Goal: Information Seeking & Learning: Find specific fact

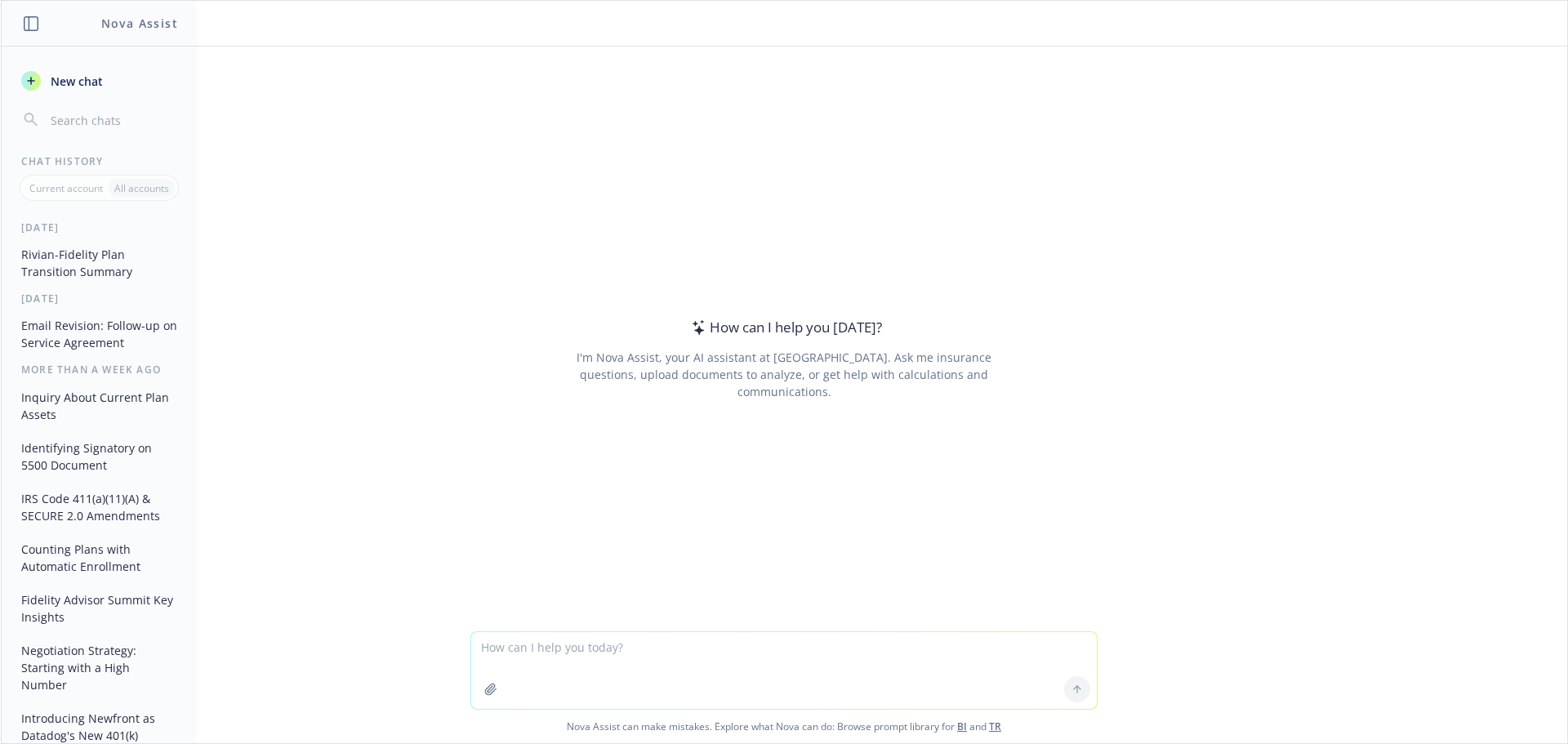
click at [622, 645] on textarea at bounding box center [784, 670] width 626 height 76
type textarea "what is the largest fed rate cut ever?"
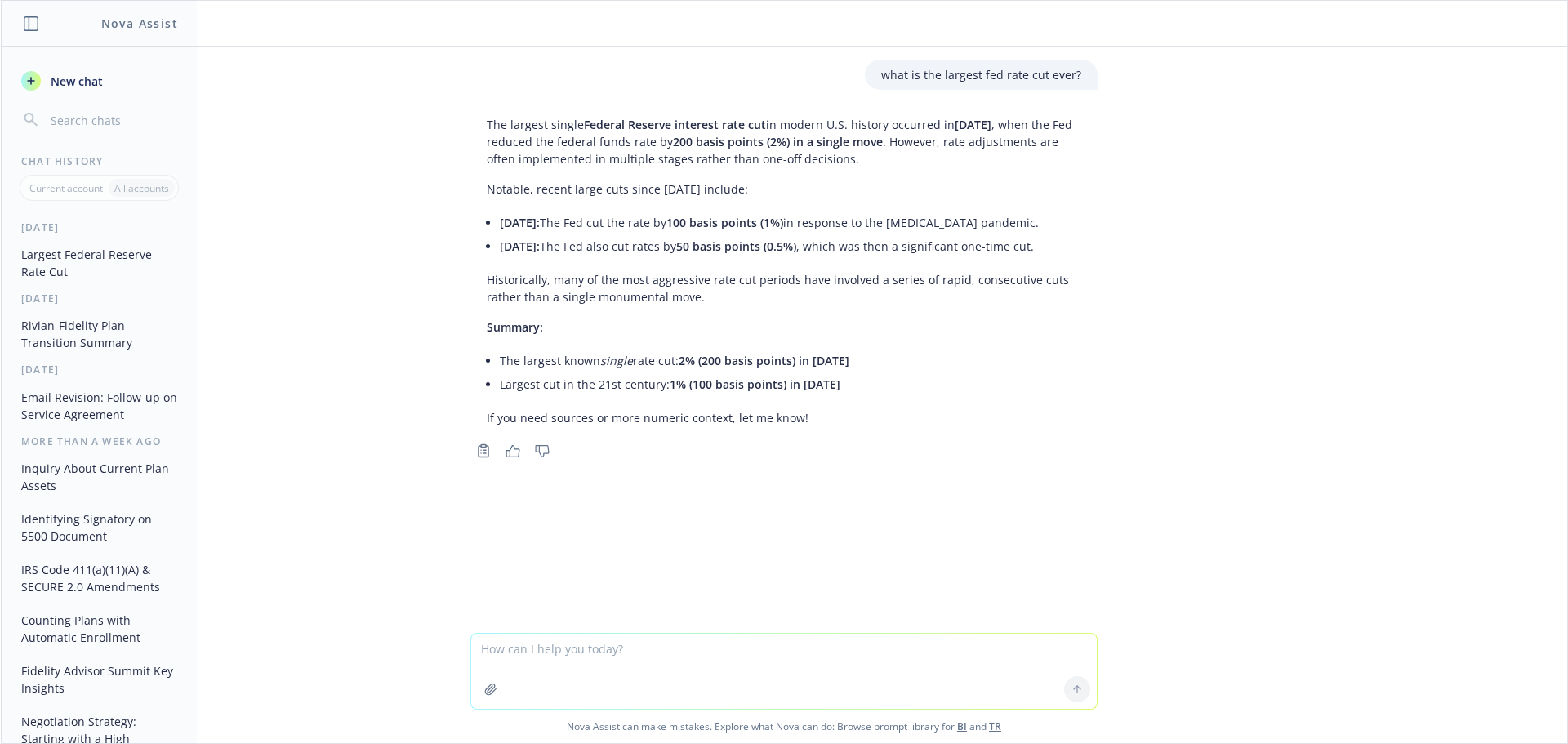
click at [681, 144] on p "The largest single Federal Reserve interest rate cut in modern U.S. history occ…" at bounding box center [784, 141] width 595 height 51
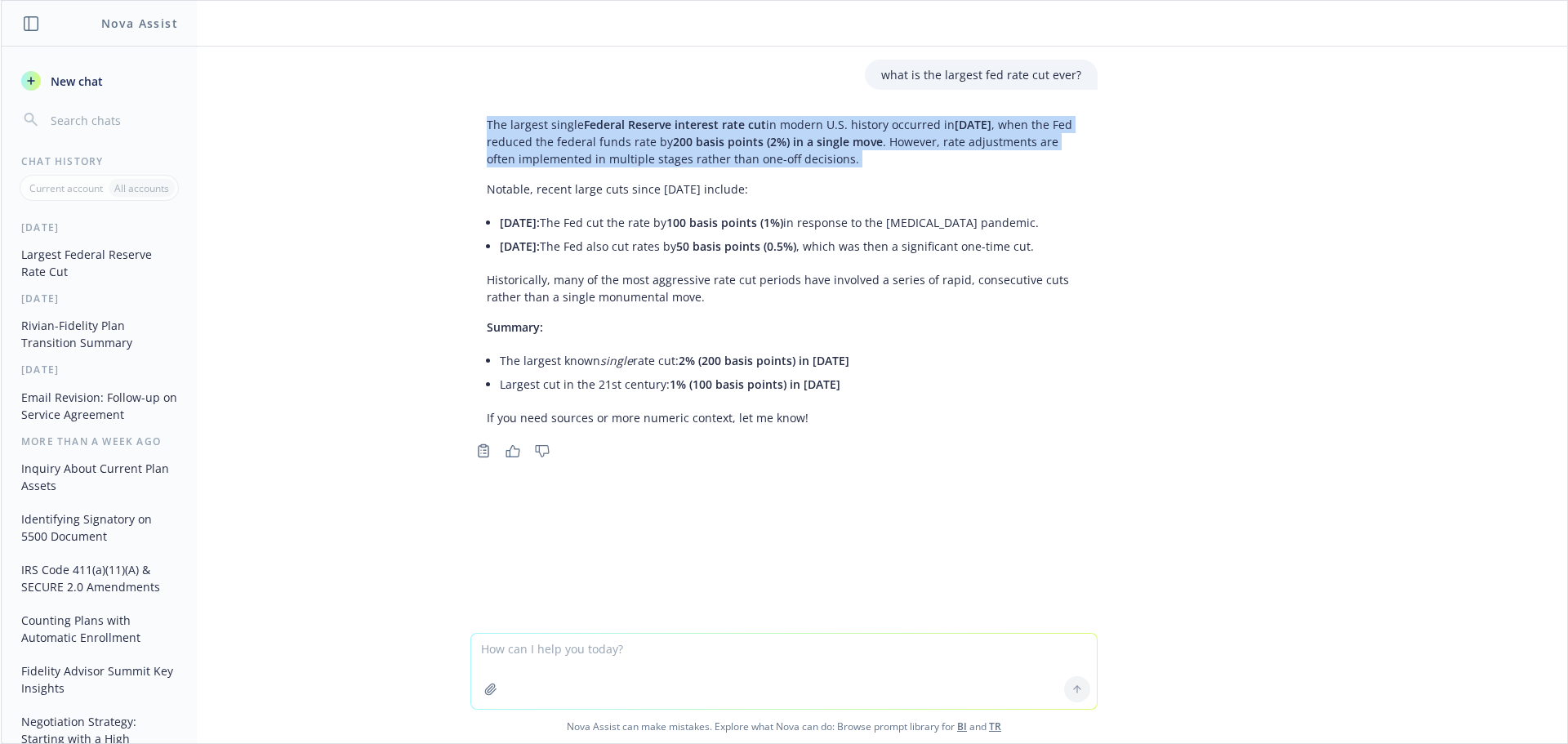
click at [681, 144] on p "The largest single Federal Reserve interest rate cut in modern U.S. history occ…" at bounding box center [784, 141] width 595 height 51
click at [764, 165] on p "The largest single Federal Reserve interest rate cut in modern U.S. history occ…" at bounding box center [784, 141] width 595 height 51
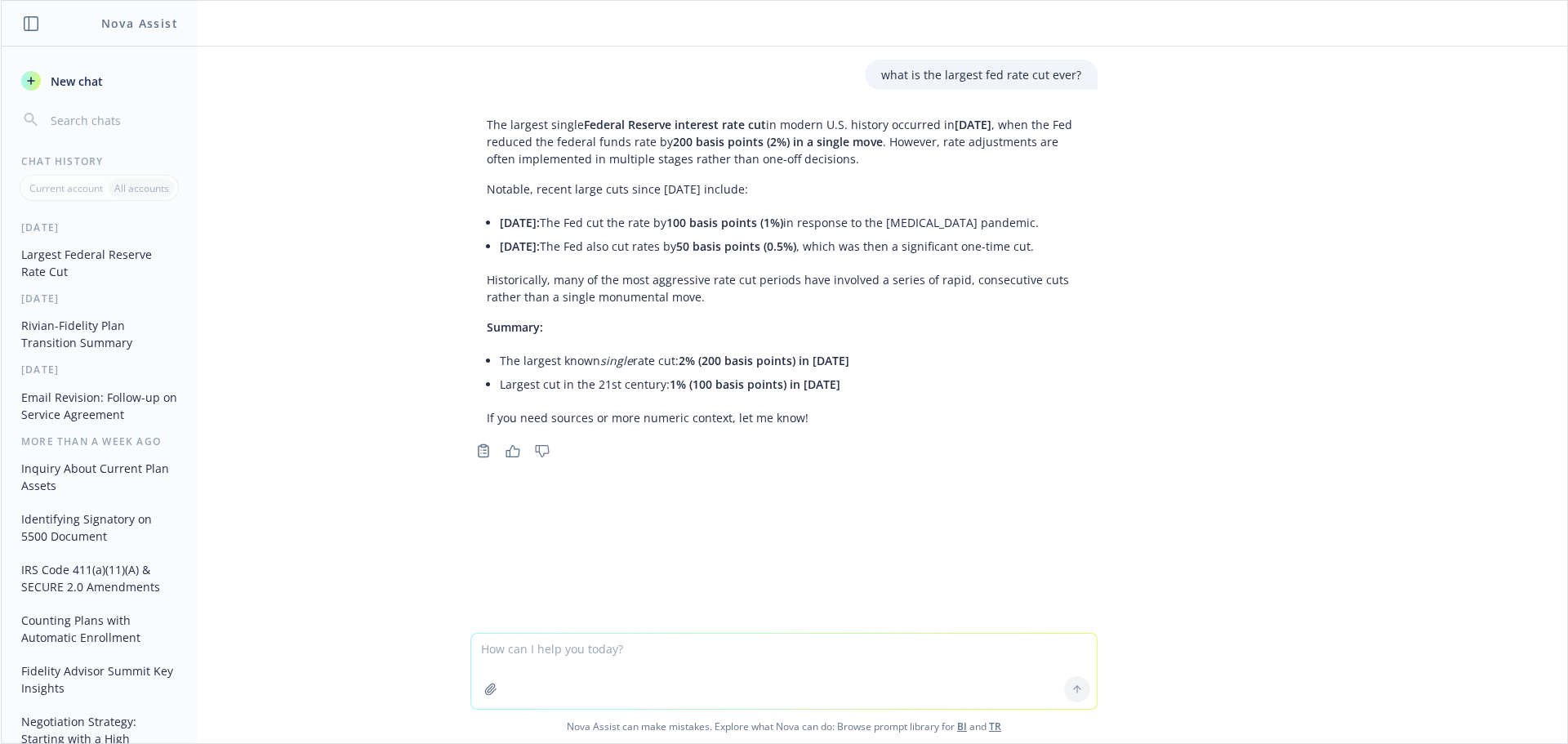
click at [540, 224] on span "[DATE]:" at bounding box center [520, 223] width 40 height 15
click at [645, 218] on li "March 15, 2020: The Fed cut the rate by 100 basis points (1%) in response to th…" at bounding box center [790, 223] width 581 height 24
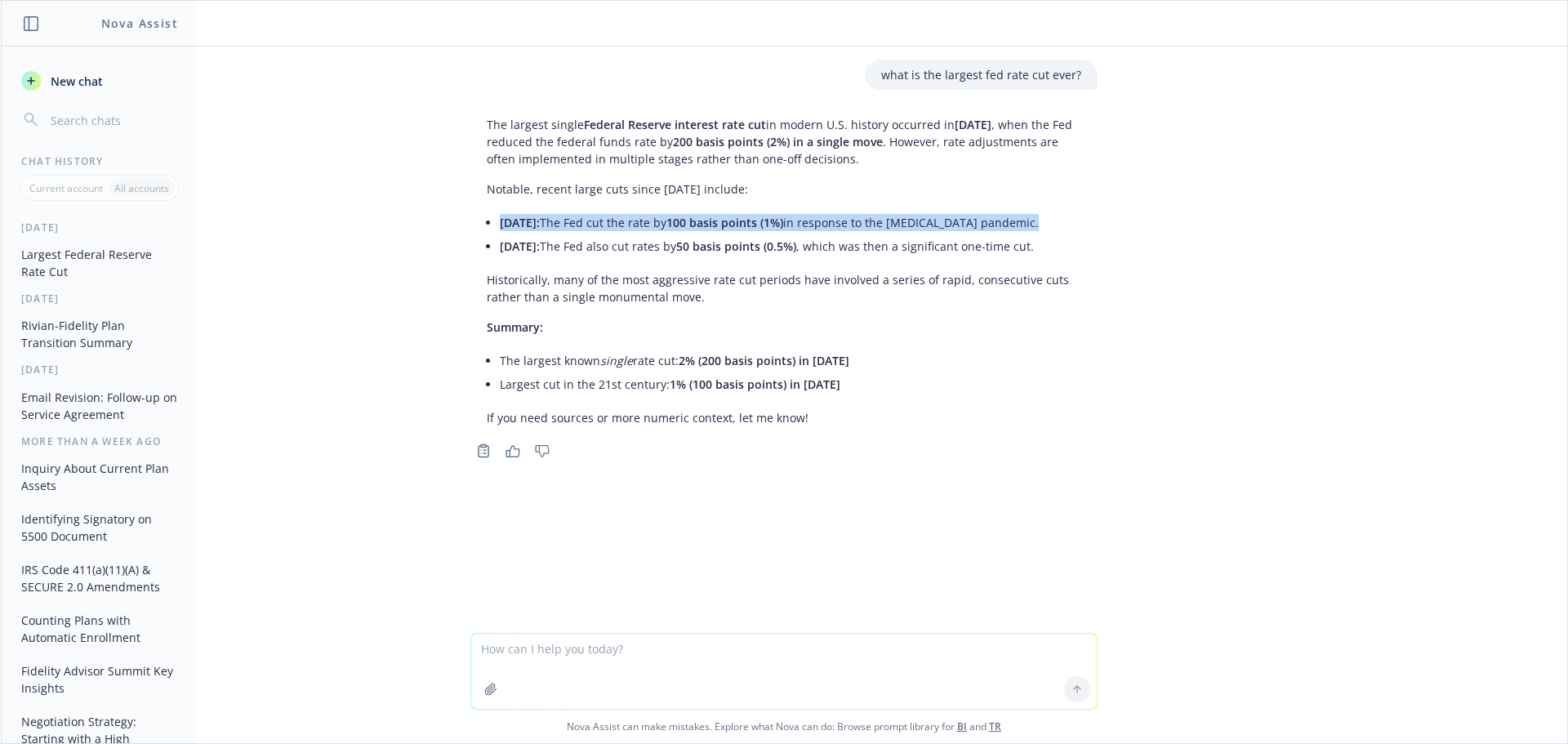
click at [645, 218] on li "March 15, 2020: The Fed cut the rate by 100 basis points (1%) in response to th…" at bounding box center [790, 223] width 581 height 24
click at [710, 226] on span "100 basis points (1%)" at bounding box center [724, 223] width 117 height 15
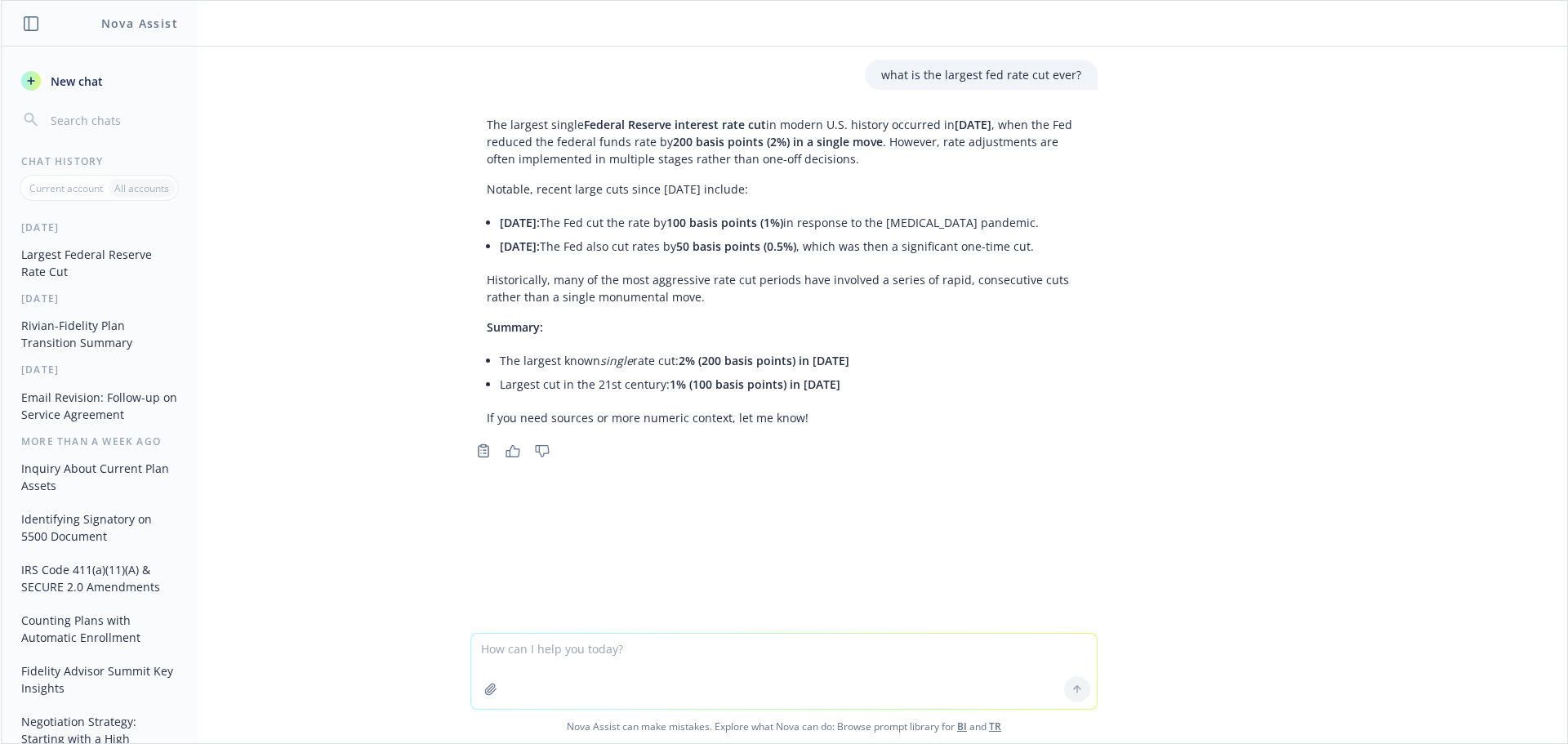
click at [717, 378] on span "1% (100 basis points) in 2020" at bounding box center [754, 384] width 170 height 15
click at [711, 388] on span "1% (100 basis points) in 2020" at bounding box center [754, 384] width 170 height 15
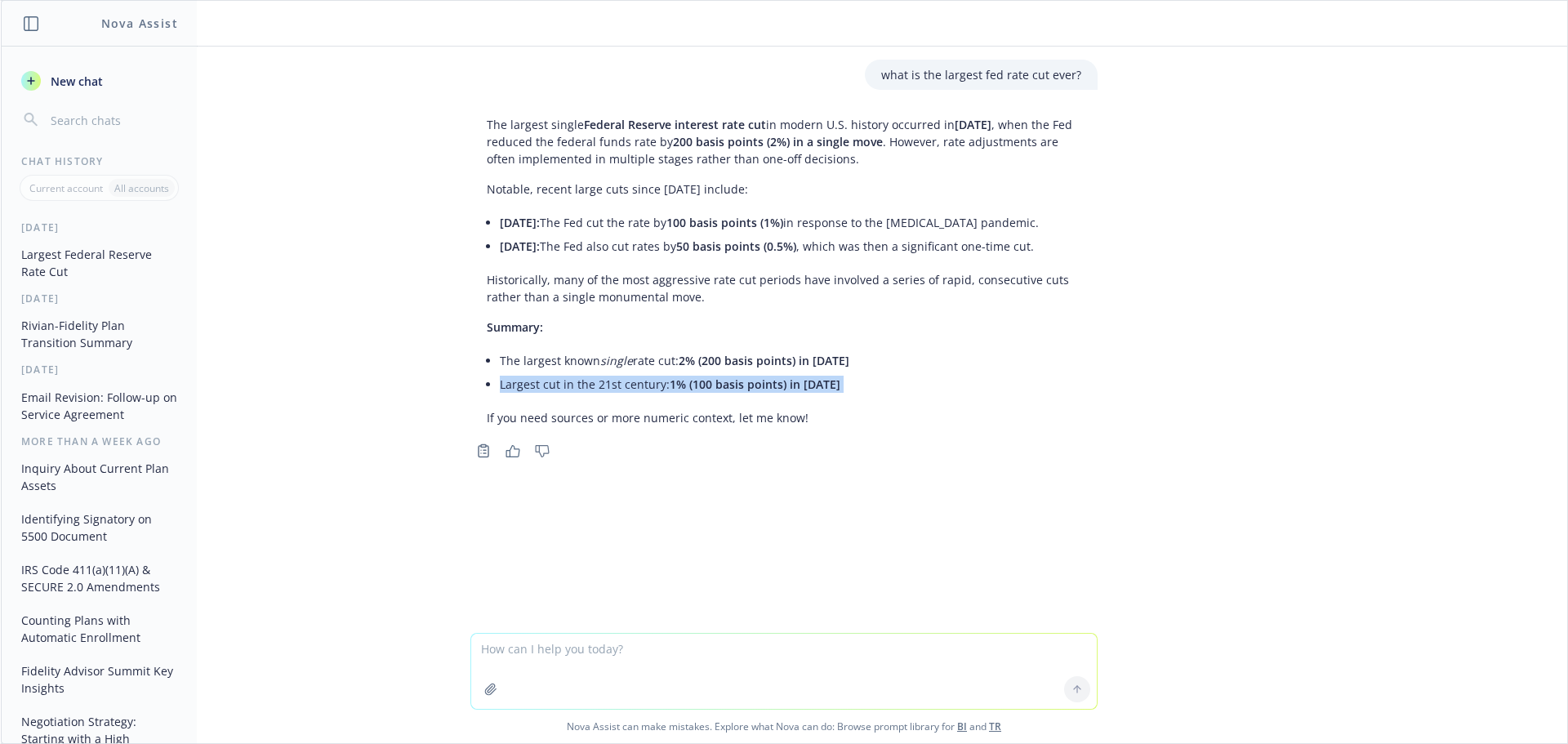
click at [711, 388] on span "1% (100 basis points) in 2020" at bounding box center [754, 384] width 170 height 15
click at [721, 411] on p "If you need sources or more numeric context, let me know!" at bounding box center [784, 417] width 595 height 17
click at [787, 327] on p "Summary:" at bounding box center [784, 327] width 595 height 17
click at [874, 240] on li "January 3, 2001: The Fed also cut rates by 50 basis points (0.5%) , which was t…" at bounding box center [790, 246] width 581 height 24
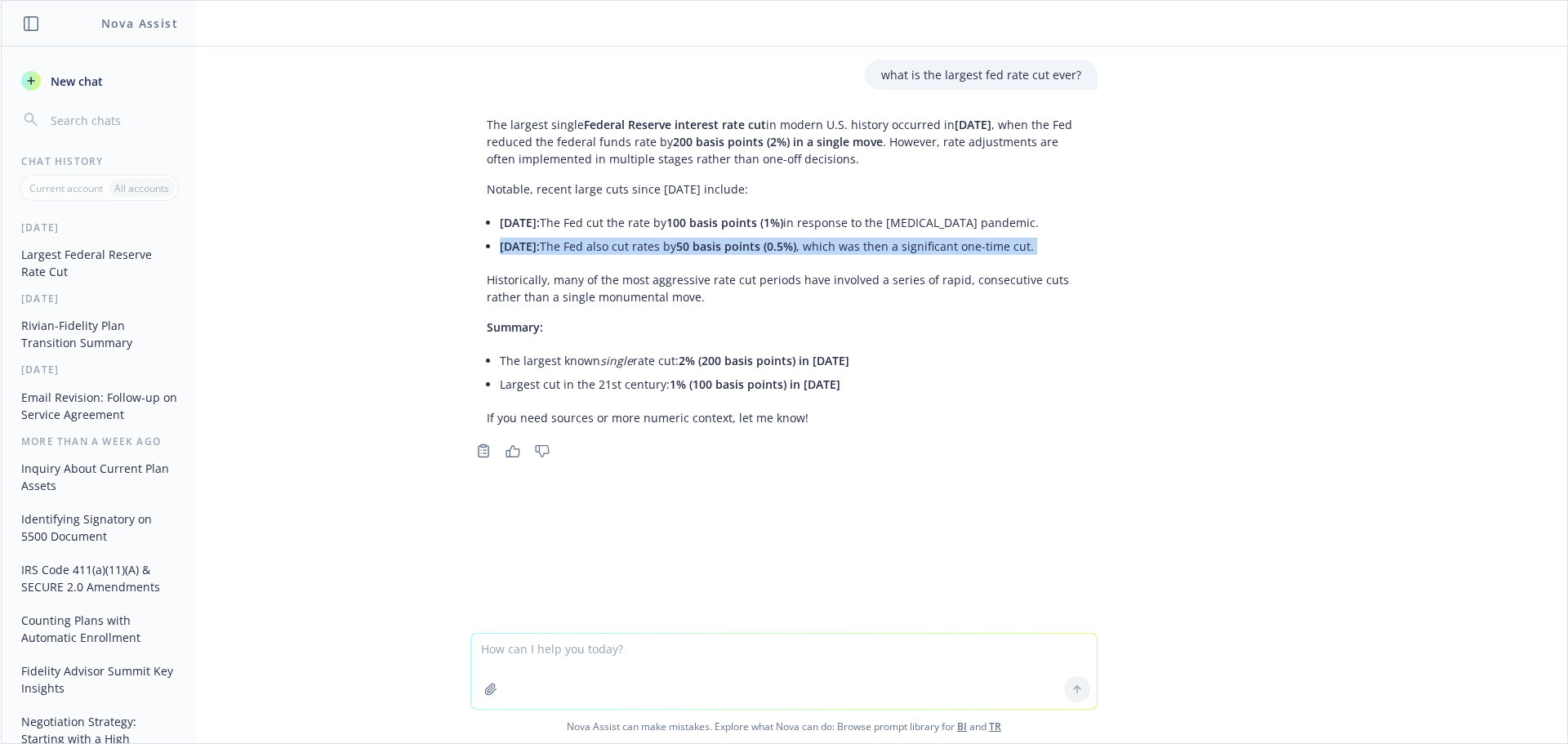
click at [874, 240] on li "January 3, 2001: The Fed also cut rates by 50 basis points (0.5%) , which was t…" at bounding box center [790, 246] width 581 height 24
click at [852, 254] on li "January 3, 2001: The Fed also cut rates by 50 basis points (0.5%) , which was t…" at bounding box center [790, 246] width 581 height 24
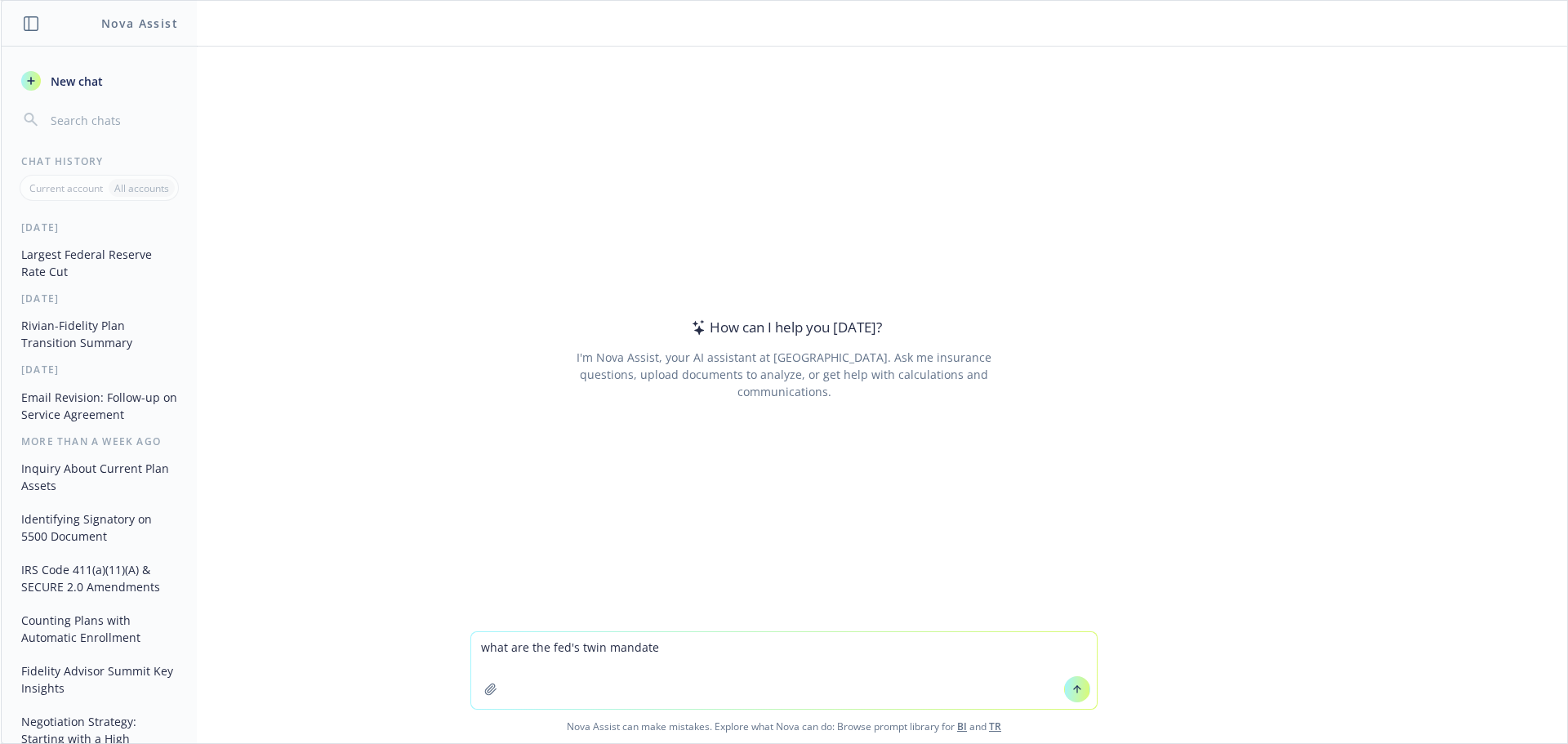
type textarea "what are the fed's twin mandates"
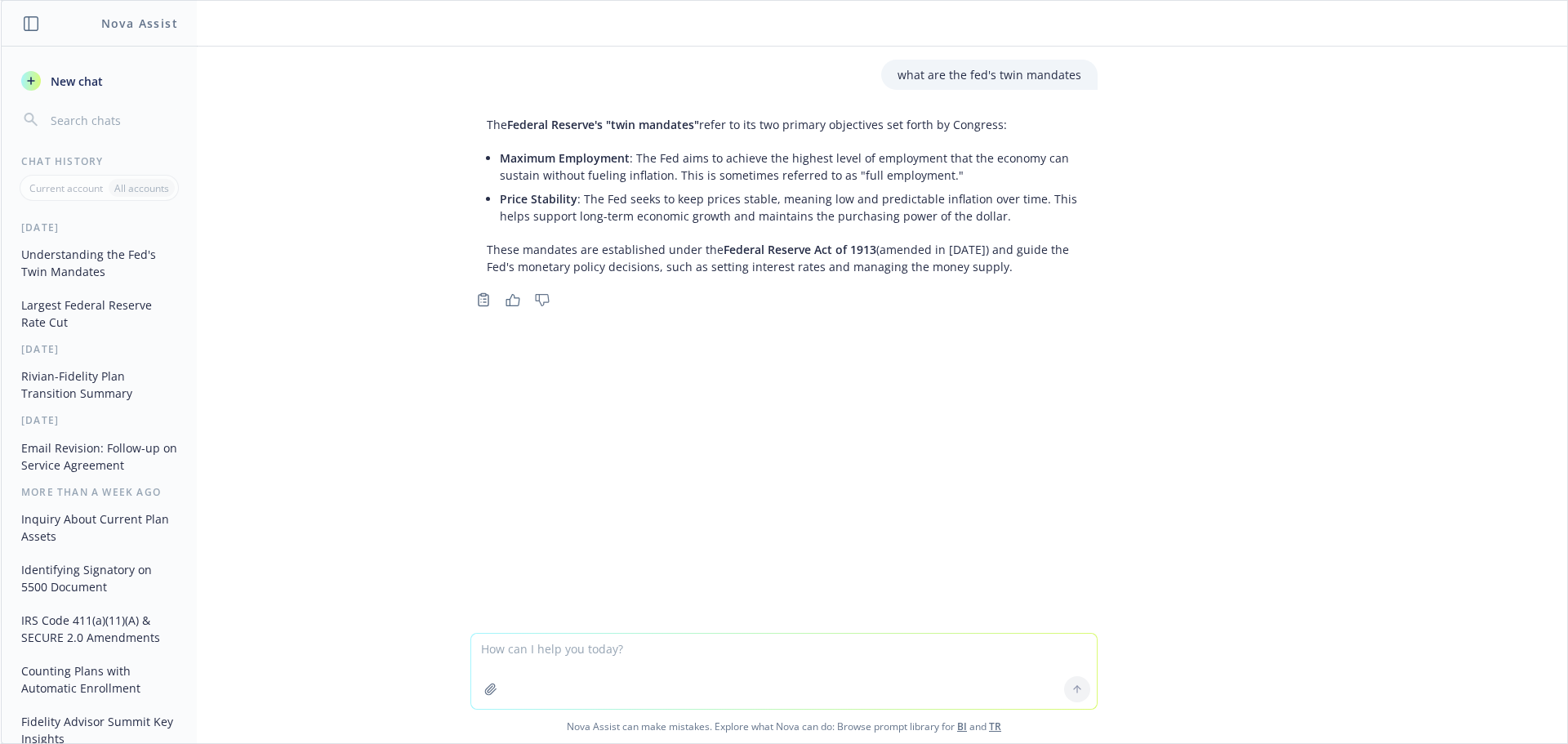
click at [624, 655] on textarea at bounding box center [784, 670] width 626 height 75
type textarea "what is their third mandate"
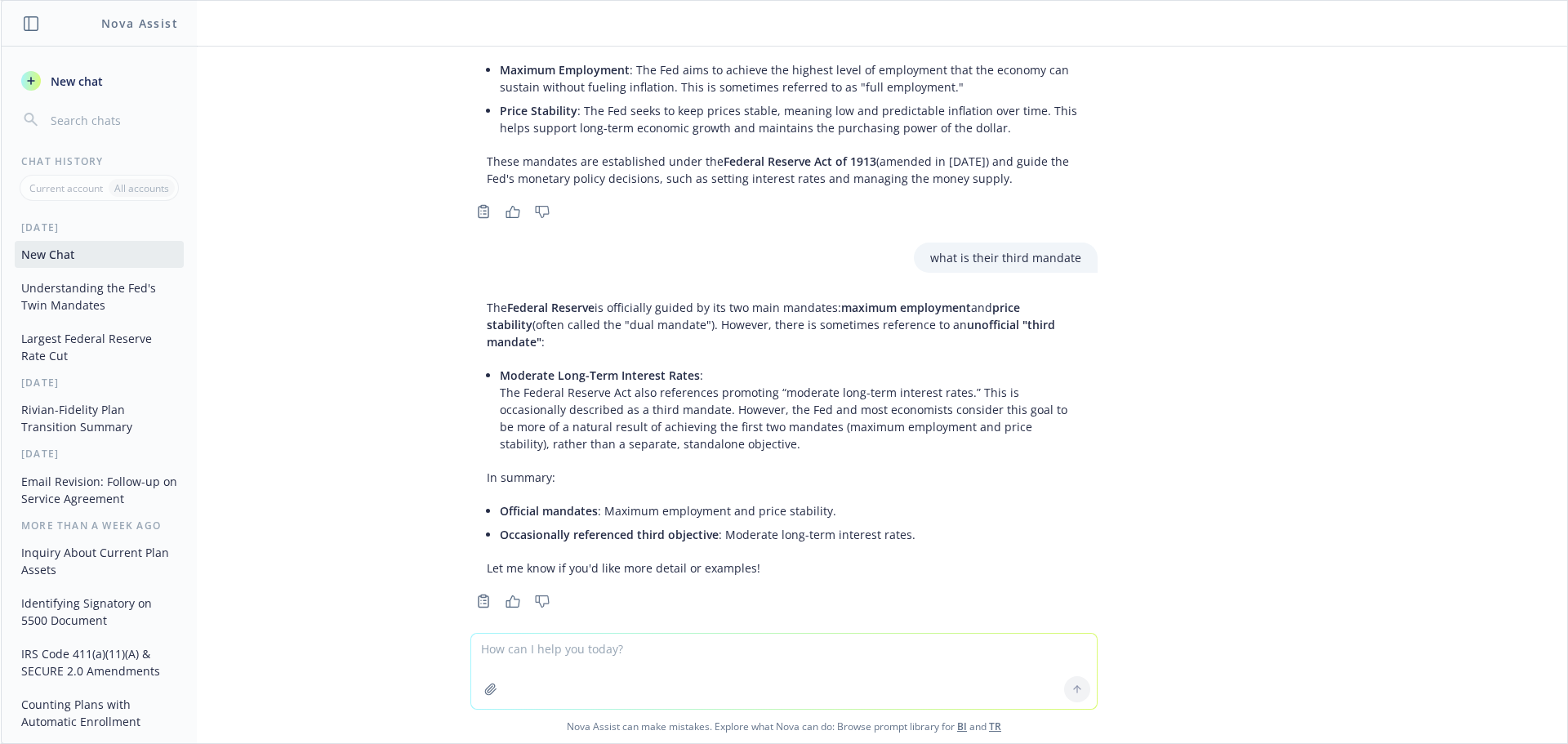
scroll to position [90, 0]
